Goal: Transaction & Acquisition: Register for event/course

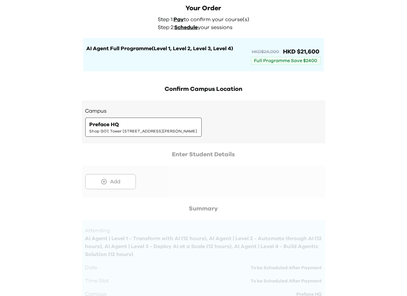
scroll to position [30, 0]
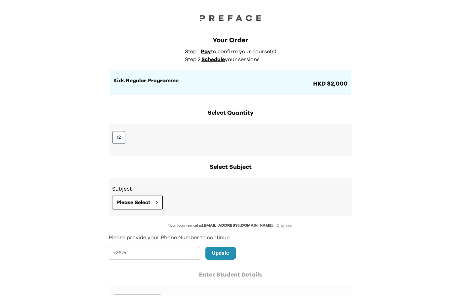
click at [113, 132] on button "12" at bounding box center [118, 137] width 13 height 13
click at [120, 138] on button "12" at bounding box center [118, 137] width 13 height 13
click at [125, 194] on div "Subject Please Select" at bounding box center [230, 197] width 237 height 24
click at [127, 201] on span "Please Select" at bounding box center [133, 203] width 34 height 8
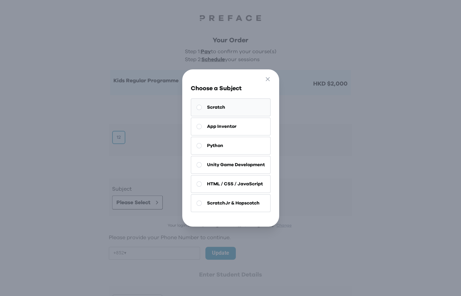
click at [247, 105] on button "Scratch" at bounding box center [231, 108] width 80 height 18
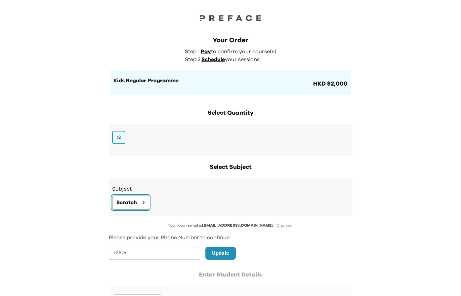
click at [136, 201] on span "Scratch" at bounding box center [126, 203] width 20 height 8
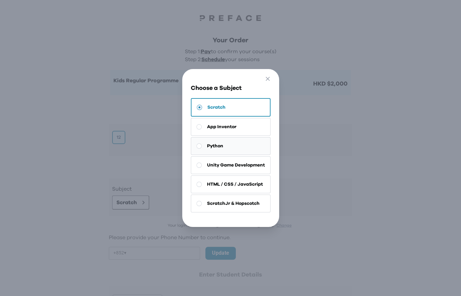
click at [218, 142] on button "Python" at bounding box center [231, 146] width 80 height 18
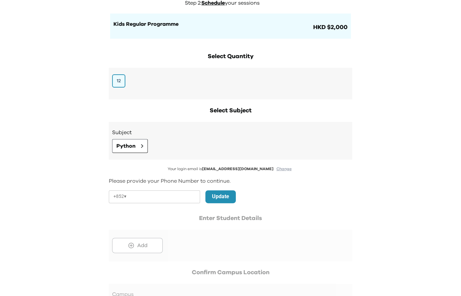
scroll to position [132, 0]
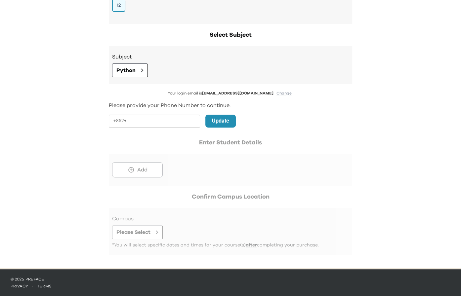
click at [274, 112] on div "Your login email is joycecheng.fida@gmail.com Change Please provide your Phone …" at bounding box center [230, 138] width 243 height 95
click at [153, 130] on div "Your login email is joycecheng.fida@gmail.com Change Please provide your Phone …" at bounding box center [230, 138] width 243 height 95
click at [177, 121] on input "tel" at bounding box center [164, 121] width 71 height 13
paste input "********"
type input "********"
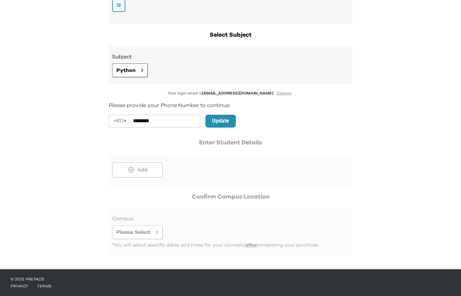
click at [229, 121] on p "Update" at bounding box center [220, 121] width 17 height 8
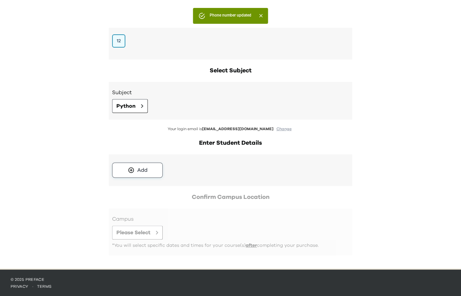
click at [149, 171] on button "Add" at bounding box center [137, 170] width 51 height 15
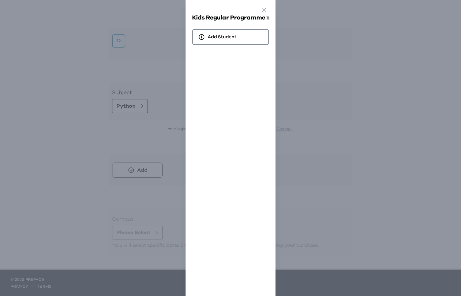
click at [363, 93] on div "Go Back Close Kids Regular Programme 1 Add Student" at bounding box center [230, 148] width 461 height 296
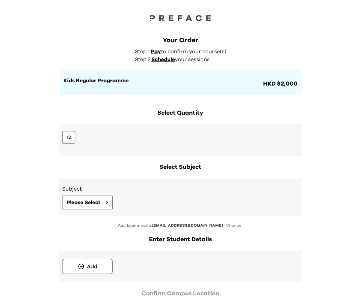
click at [72, 136] on button "12" at bounding box center [68, 137] width 13 height 13
click at [87, 197] on button "Please Select" at bounding box center [87, 203] width 51 height 14
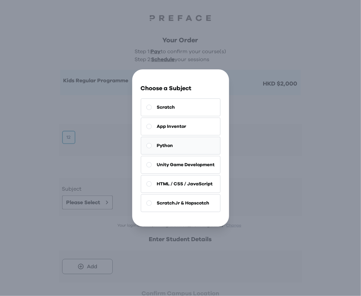
click at [175, 152] on button "Python" at bounding box center [181, 146] width 80 height 18
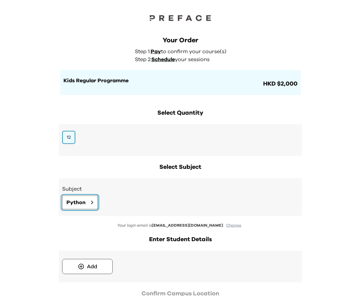
click at [79, 203] on span "Python" at bounding box center [75, 203] width 19 height 8
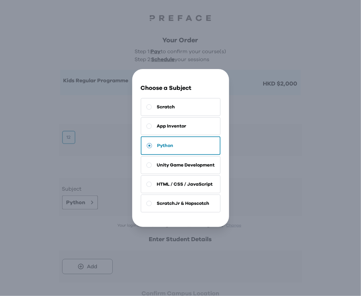
click at [174, 146] on button "Python" at bounding box center [181, 146] width 80 height 19
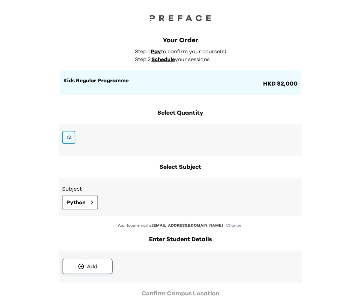
click at [92, 265] on div "Add" at bounding box center [92, 267] width 10 height 8
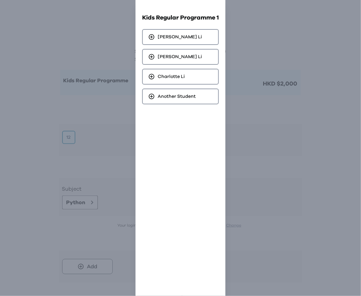
click at [272, 142] on div "Go Back Close Kids Regular Programme 1 Clayton Li Clayton Li Charlotte Li Anoth…" at bounding box center [180, 148] width 361 height 296
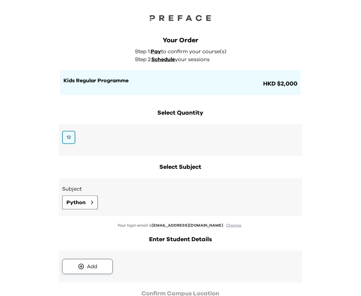
click at [90, 274] on button "Add" at bounding box center [87, 266] width 51 height 15
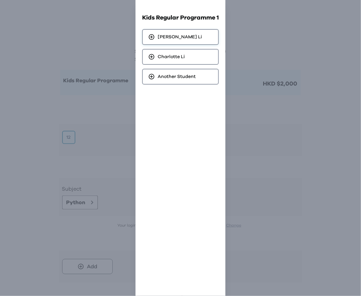
click at [196, 34] on div "Clayton Li" at bounding box center [180, 37] width 77 height 16
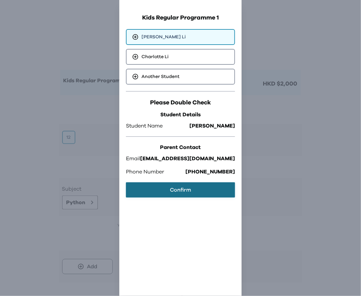
click at [196, 187] on button "Confirm" at bounding box center [180, 189] width 109 height 15
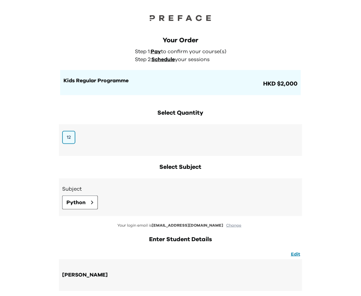
scroll to position [105, 0]
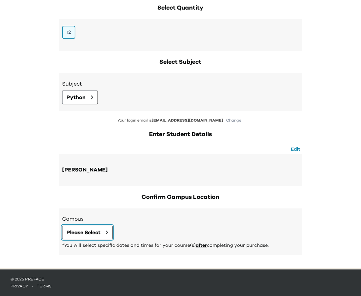
click at [86, 232] on span "Please Select" at bounding box center [83, 233] width 34 height 8
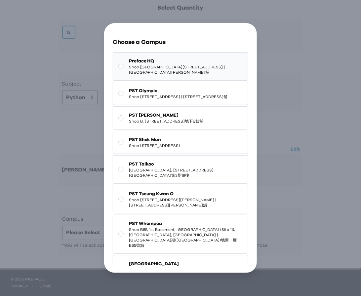
click at [168, 69] on span "Shop [GEOGRAPHIC_DATA][STREET_ADDRESS] | [STREET_ADDRESS][GEOGRAPHIC_DATA][PERS…" at bounding box center [186, 69] width 114 height 11
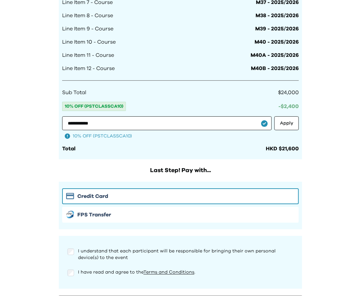
scroll to position [593, 0]
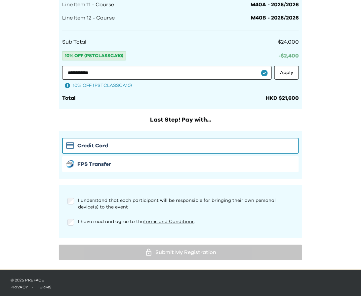
click at [75, 198] on div "I understand that each participant will be responsible for bringing their own p…" at bounding box center [180, 203] width 226 height 13
click at [75, 231] on div "I understand that each participant will be responsible for bringing their own p…" at bounding box center [180, 211] width 243 height 53
click at [75, 225] on div "I have read and agree to the Terms and Conditions ." at bounding box center [180, 224] width 237 height 13
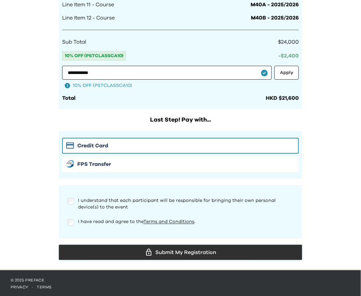
click at [210, 248] on div "Submit My Registration" at bounding box center [180, 253] width 233 height 10
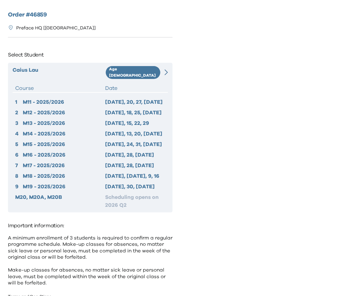
click at [168, 70] on icon at bounding box center [166, 72] width 3 height 6
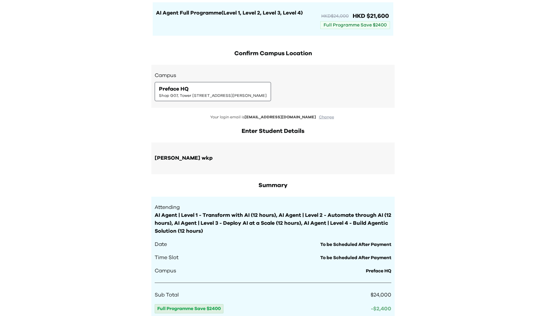
scroll to position [265, 0]
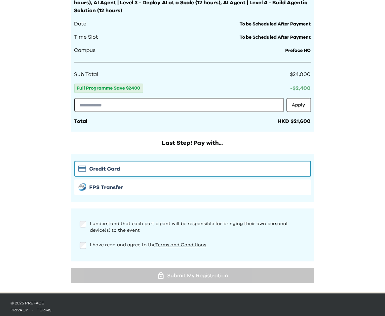
scroll to position [292, 0]
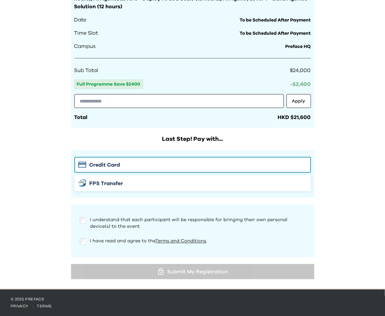
click at [124, 181] on div "FPS Transfer" at bounding box center [192, 183] width 229 height 8
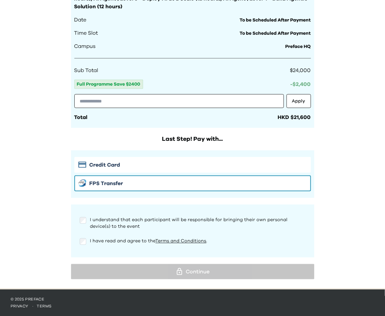
click at [85, 236] on div "I understand that each participant will be responsible for bringing their own p…" at bounding box center [192, 231] width 237 height 40
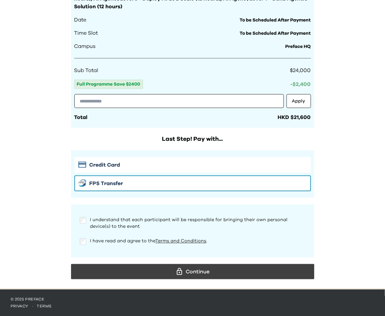
click at [108, 263] on div "Summary Attending AI Agent | Level 1 - Transform with AI (12 hours), AI Agent |…" at bounding box center [192, 119] width 243 height 326
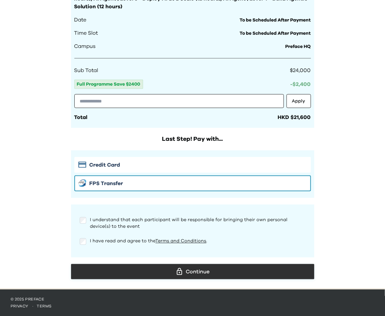
click at [108, 270] on div "Continue" at bounding box center [192, 272] width 233 height 10
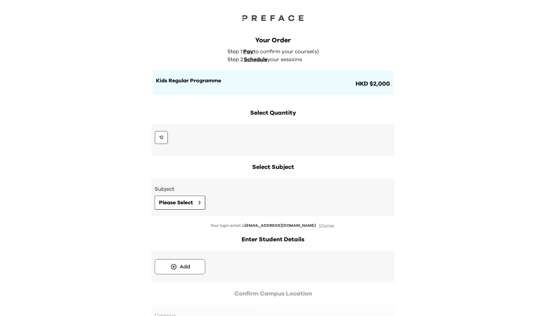
click at [161, 139] on button "12" at bounding box center [161, 137] width 13 height 13
click at [177, 202] on span "Please Select" at bounding box center [176, 203] width 34 height 8
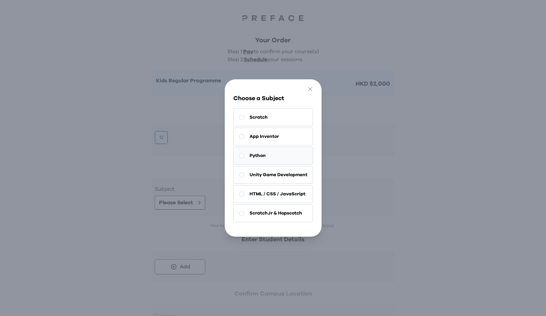
click at [261, 158] on span "Python" at bounding box center [258, 155] width 16 height 7
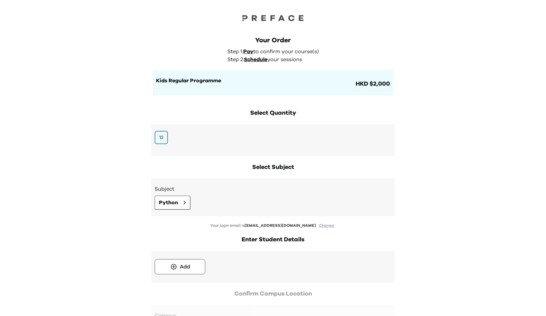
scroll to position [61, 0]
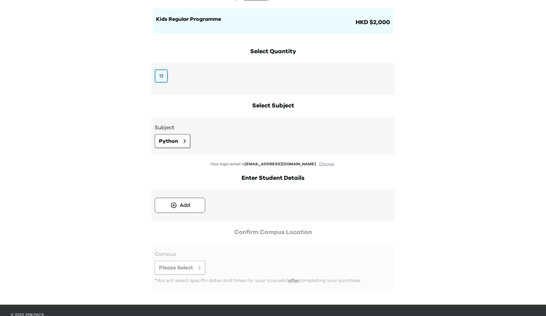
click at [181, 218] on div "Add" at bounding box center [272, 205] width 243 height 32
click at [181, 208] on div "Add" at bounding box center [185, 205] width 10 height 8
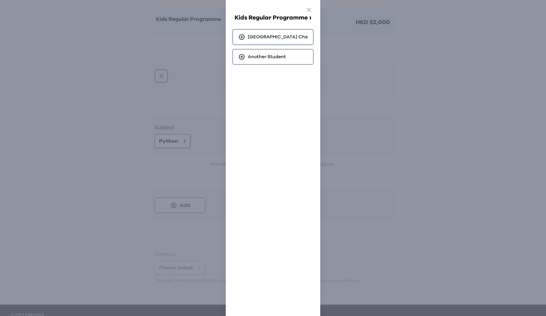
click at [259, 41] on div "Kingston Che" at bounding box center [272, 37] width 81 height 16
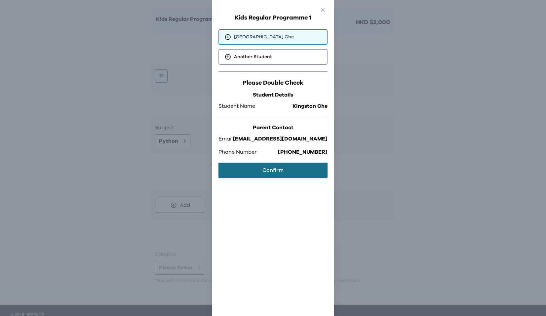
click at [258, 168] on button "Confirm" at bounding box center [272, 170] width 109 height 15
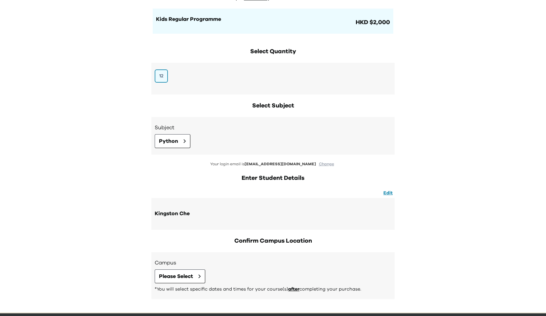
scroll to position [85, 0]
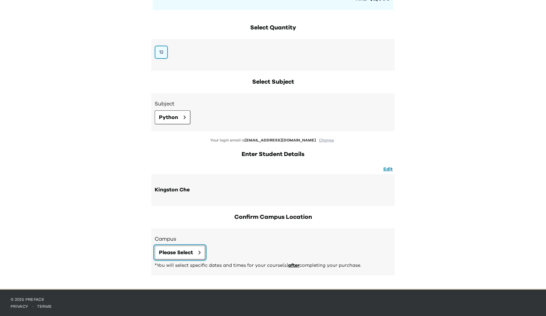
click at [166, 257] on button "Please Select" at bounding box center [180, 253] width 51 height 14
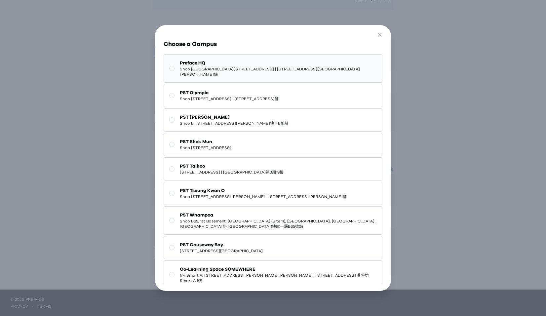
click at [231, 71] on button "Preface HQ Shop G07, Tower [STREET_ADDRESS][PERSON_NAME]Tower 535 地下G07號舖" at bounding box center [273, 68] width 219 height 28
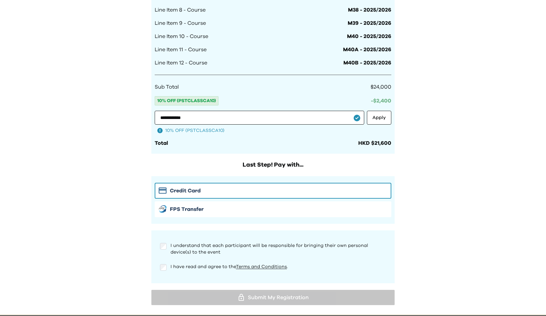
scroll to position [573, 0]
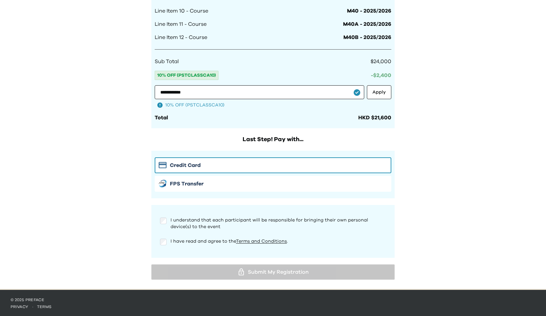
click at [165, 238] on div at bounding box center [163, 242] width 7 height 8
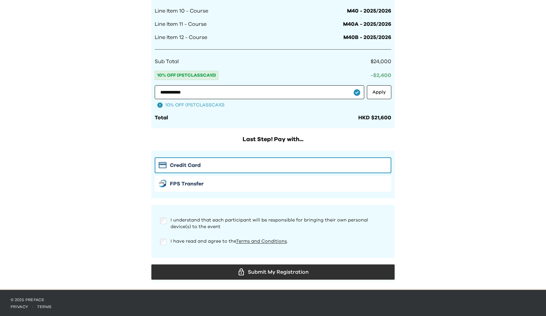
click at [218, 271] on div "Submit My Registration" at bounding box center [273, 272] width 233 height 10
